Goal: Transaction & Acquisition: Purchase product/service

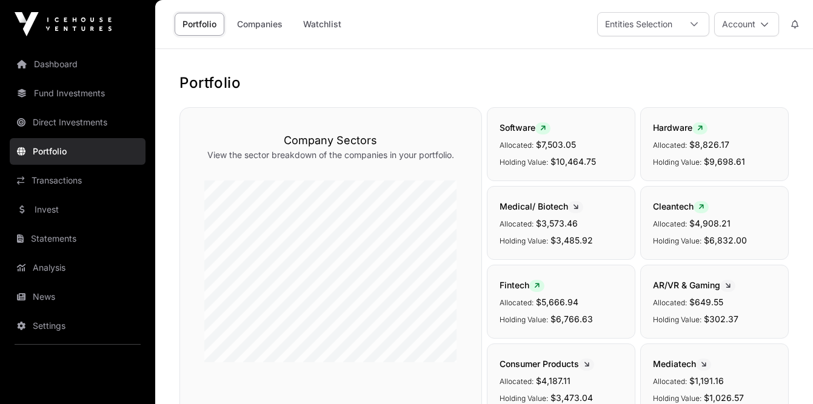
click at [48, 63] on link "Dashboard" at bounding box center [78, 64] width 136 height 27
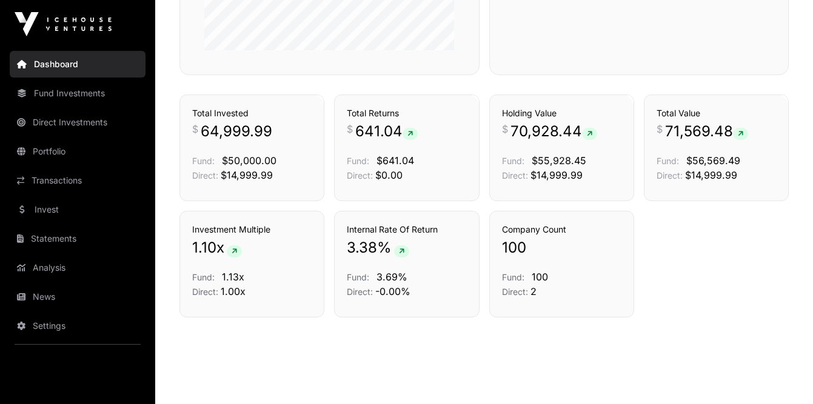
scroll to position [838, 0]
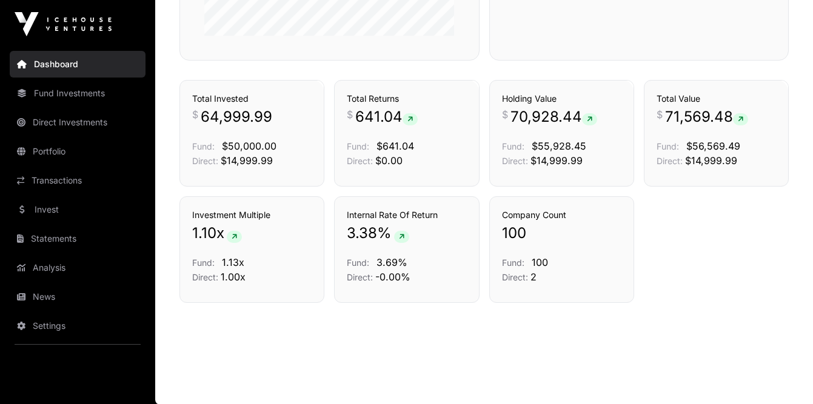
click at [52, 209] on link "Invest" at bounding box center [78, 209] width 136 height 27
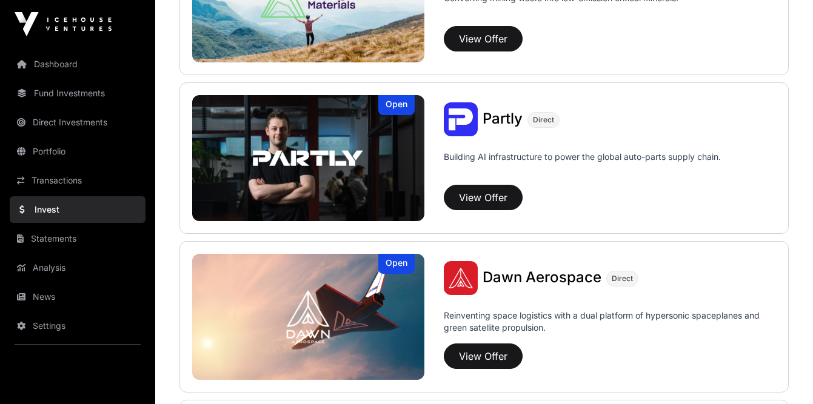
scroll to position [1187, 0]
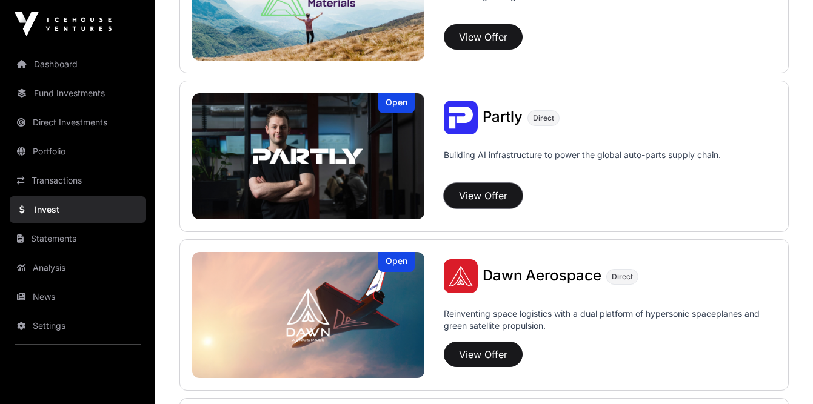
click at [495, 193] on button "View Offer" at bounding box center [483, 195] width 79 height 25
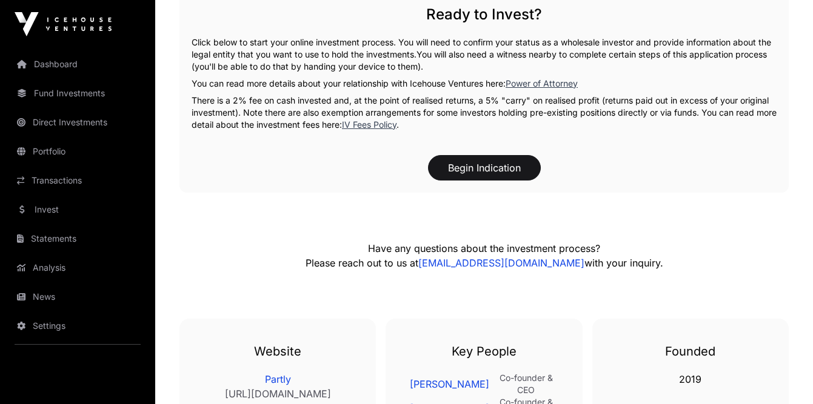
scroll to position [1899, 0]
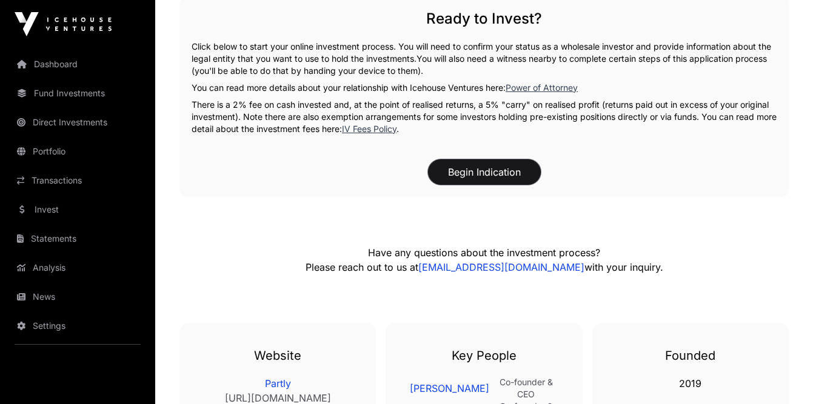
click at [501, 159] on button "Begin Indication" at bounding box center [484, 171] width 113 height 25
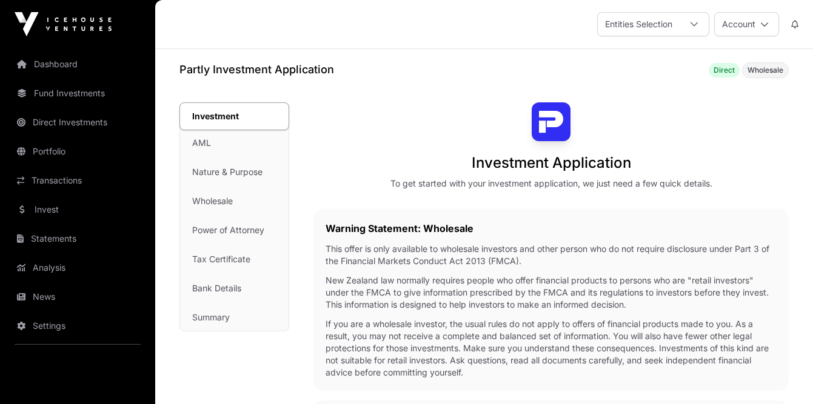
click at [58, 61] on link "Dashboard" at bounding box center [78, 64] width 136 height 27
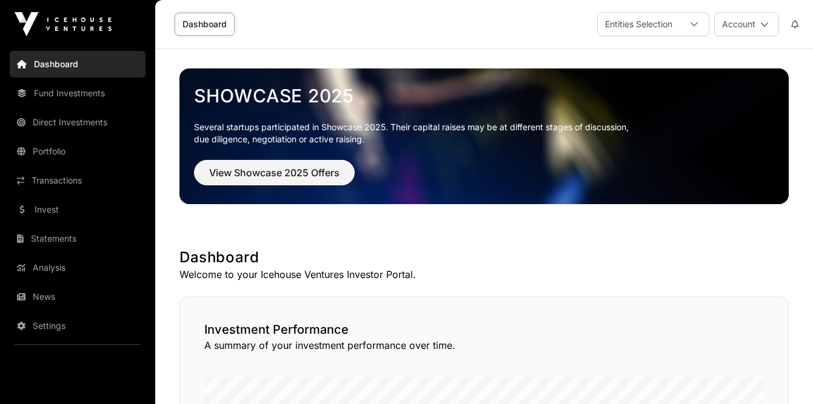
click at [78, 272] on link "Analysis" at bounding box center [78, 268] width 136 height 27
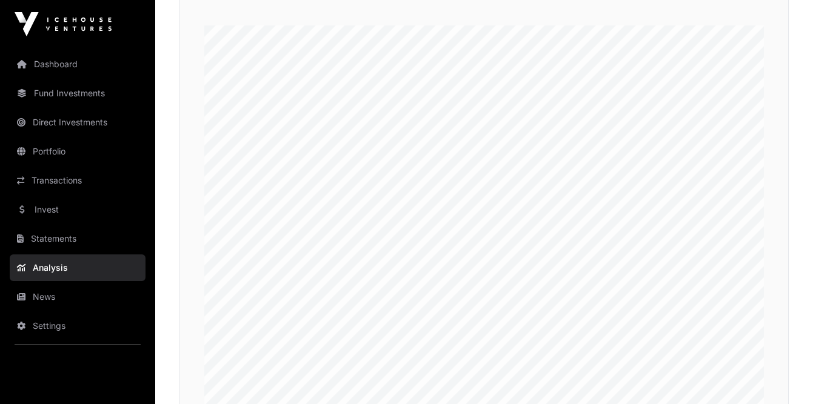
scroll to position [2737, 0]
